Goal: Information Seeking & Learning: Understand process/instructions

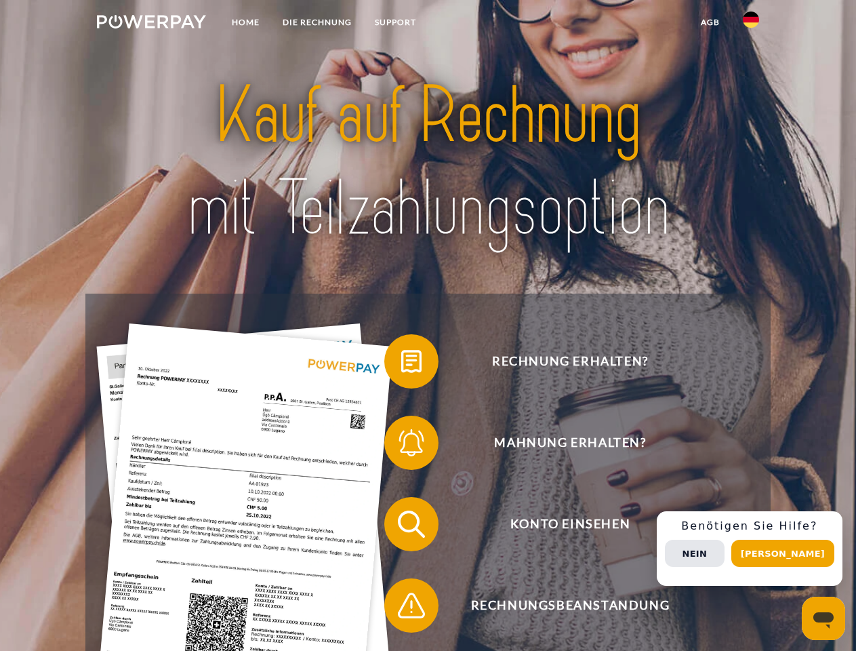
click at [151, 24] on img at bounding box center [151, 22] width 109 height 14
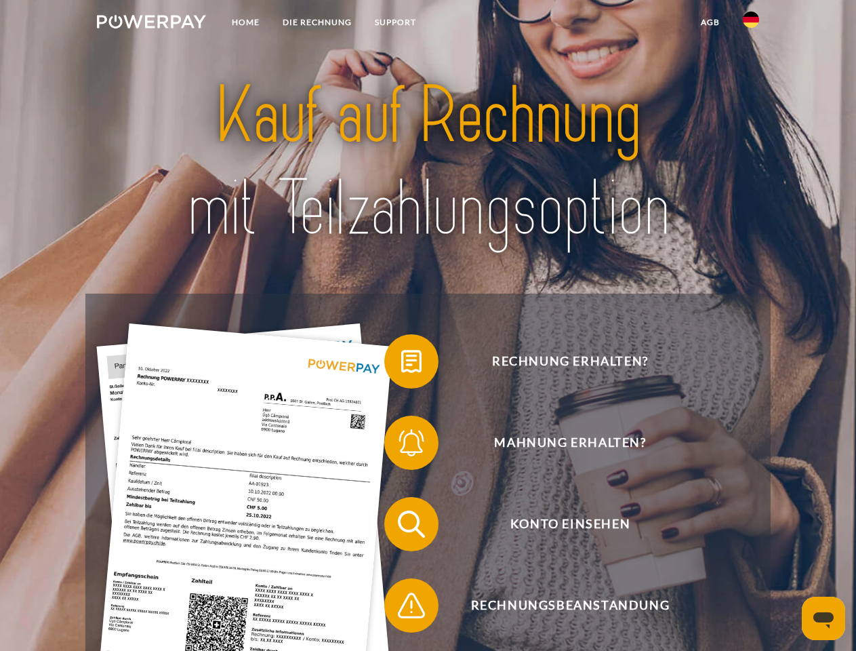
click at [751, 24] on img at bounding box center [751, 20] width 16 height 16
click at [710, 22] on link "agb" at bounding box center [710, 22] width 42 height 24
click at [401, 364] on span at bounding box center [391, 361] width 68 height 68
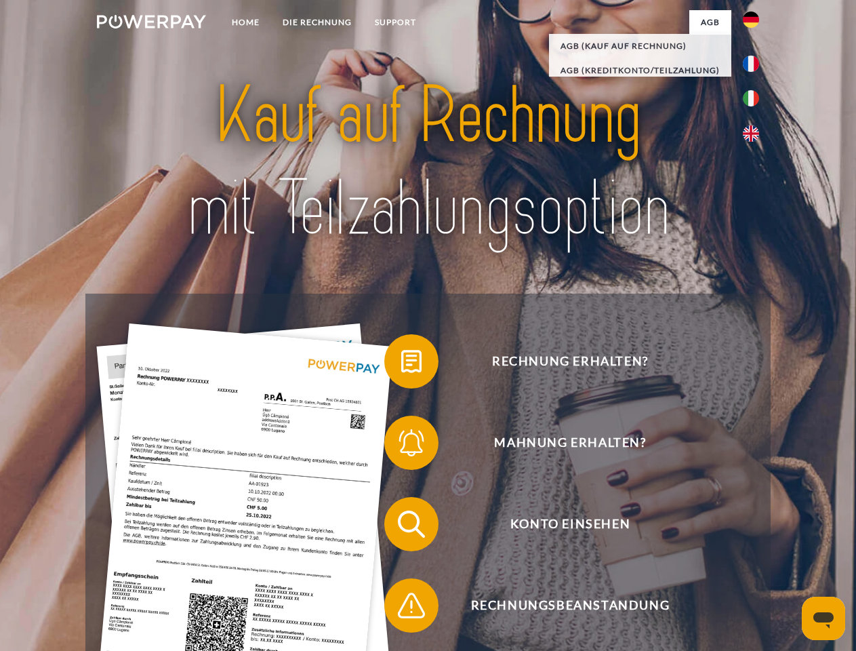
click at [401, 445] on span at bounding box center [391, 443] width 68 height 68
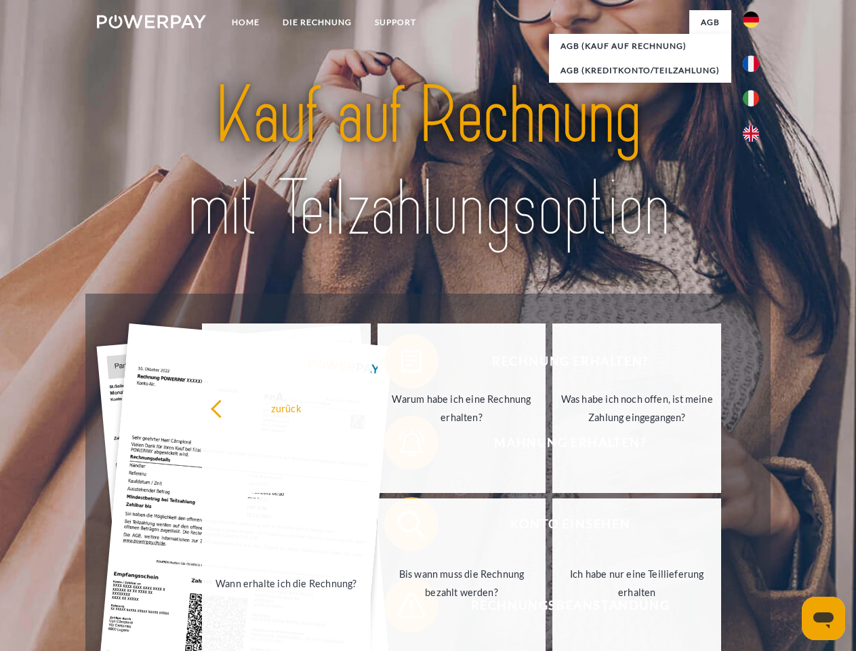
click at [401, 527] on link "Bis wann muss die Rechnung bezahlt werden?" at bounding box center [461, 582] width 169 height 169
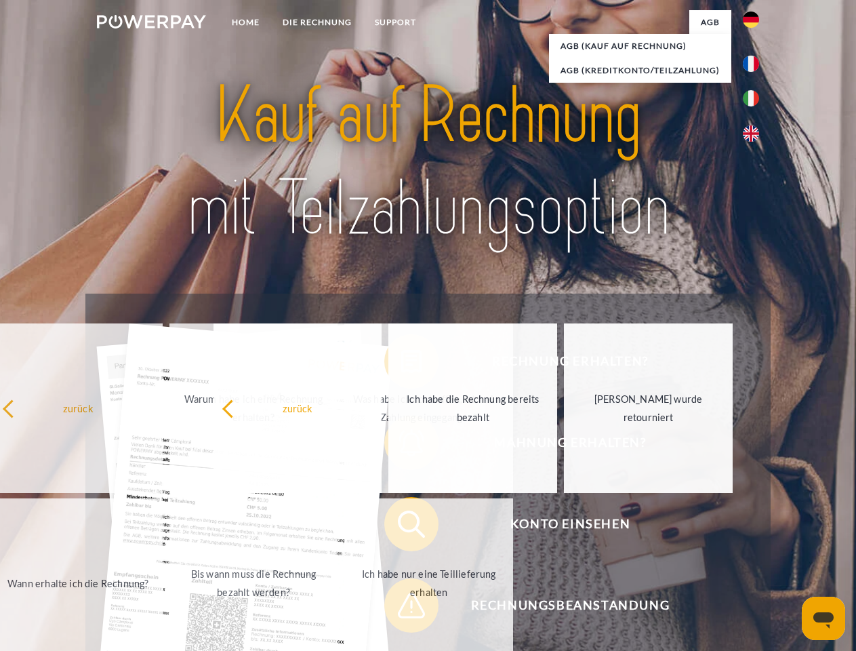
click at [401, 608] on span at bounding box center [391, 605] width 68 height 68
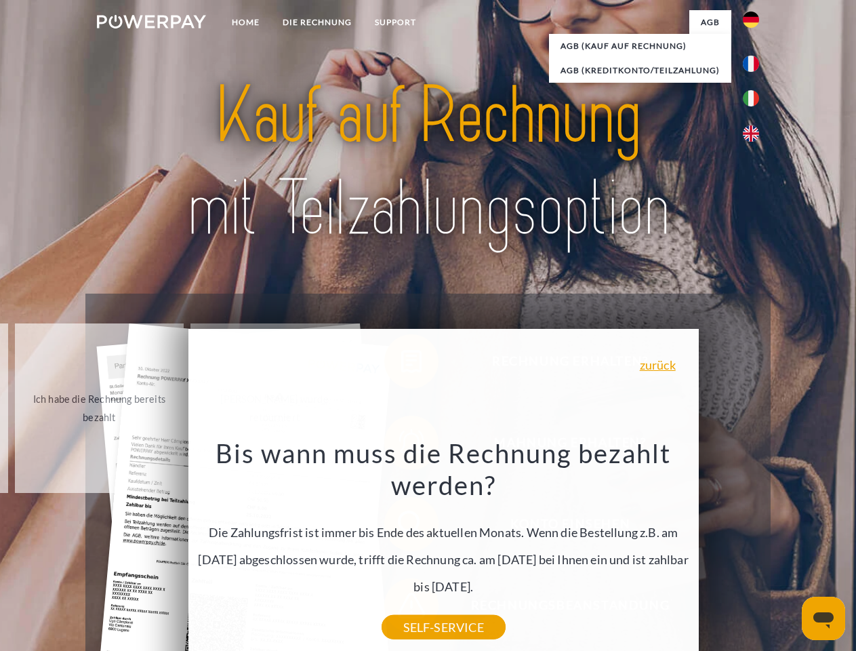
click at [754, 548] on div "Rechnung erhalten? Mahnung erhalten? Konto einsehen" at bounding box center [427, 564] width 684 height 542
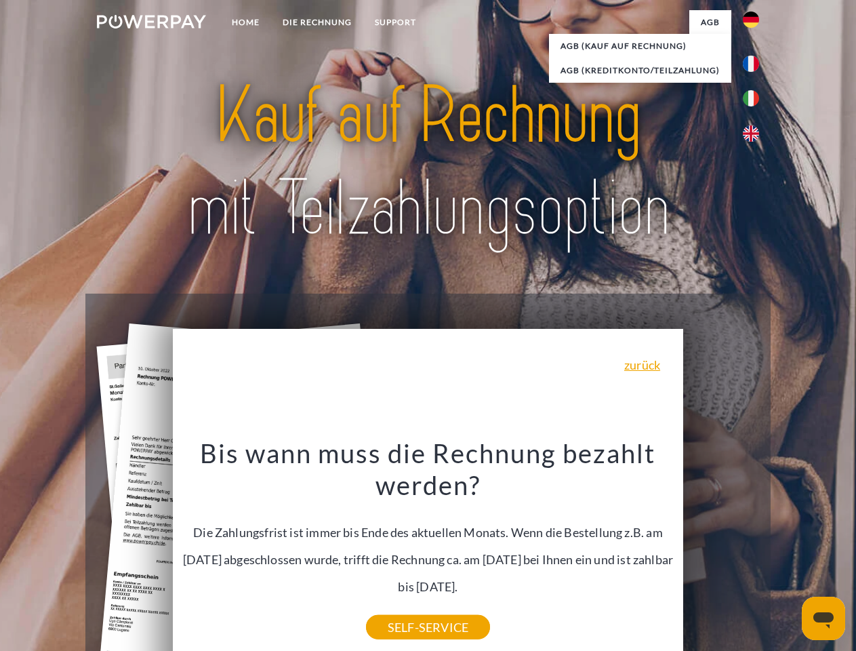
click at [721, 551] on span "Konto einsehen" at bounding box center [570, 524] width 332 height 54
click at [788, 553] on header "Home DIE RECHNUNG SUPPORT" at bounding box center [428, 468] width 856 height 936
